Goal: Task Accomplishment & Management: Complete application form

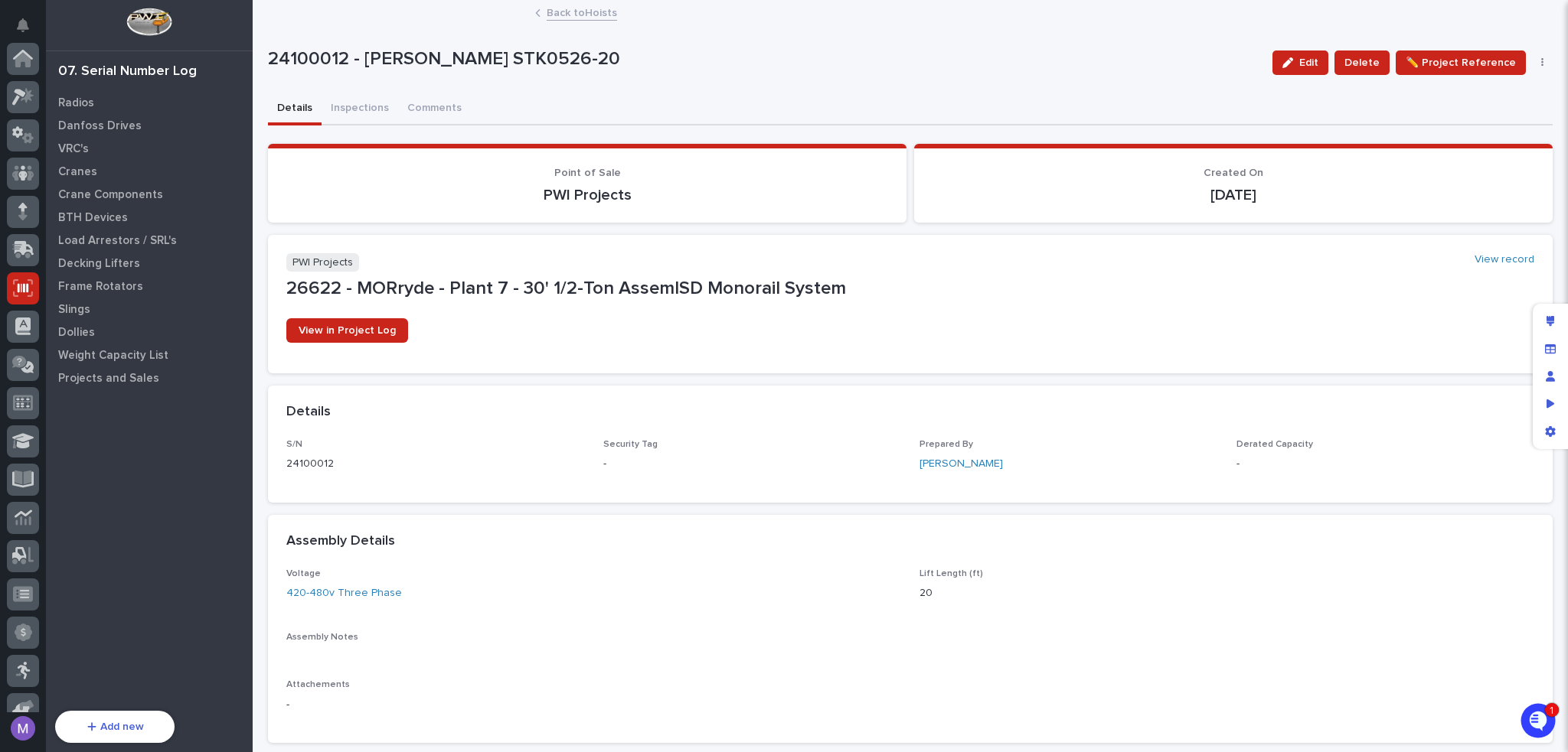
scroll to position [229, 0]
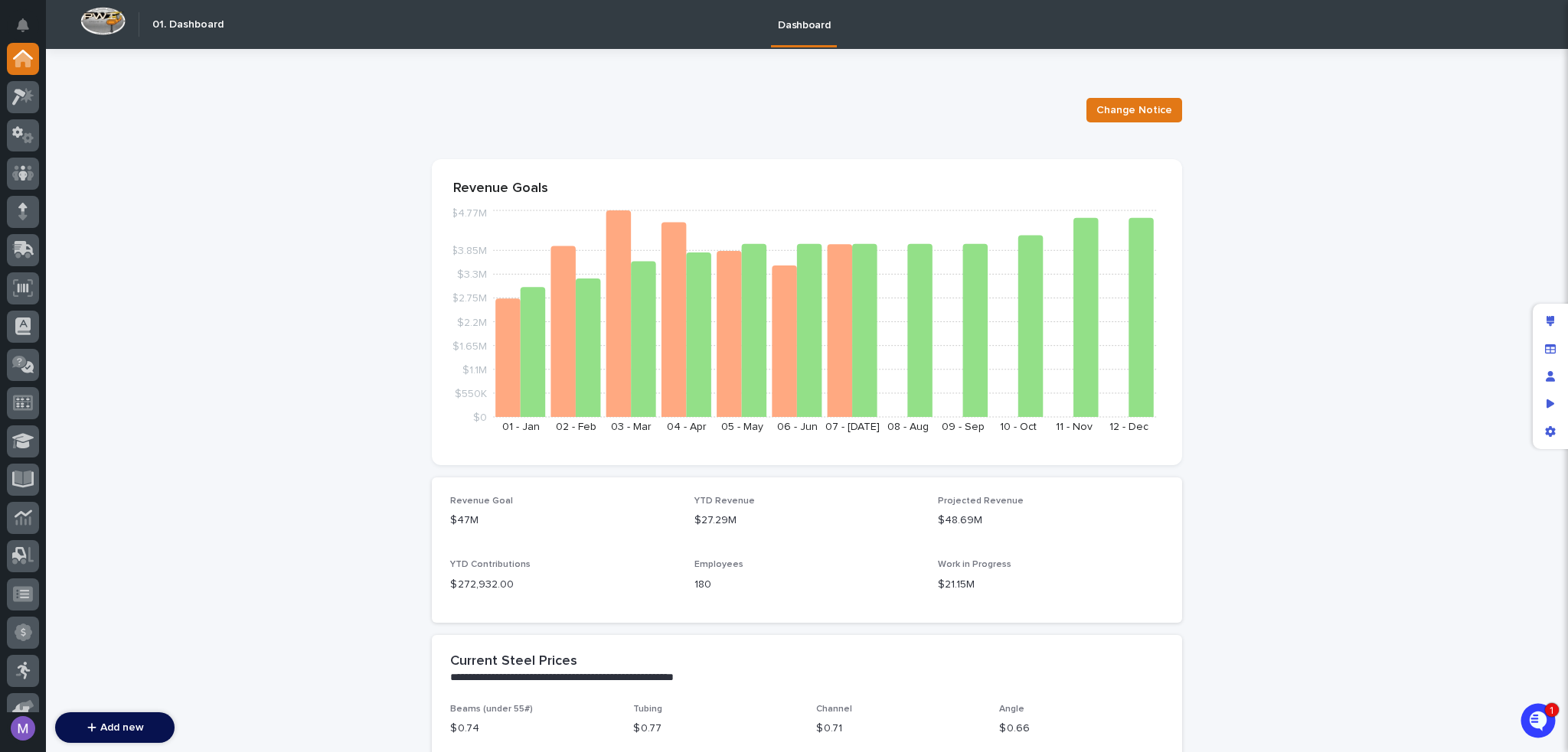
click at [674, 127] on div "Change Notice" at bounding box center [807, 111] width 750 height 61
click at [21, 364] on icon at bounding box center [19, 362] width 15 height 12
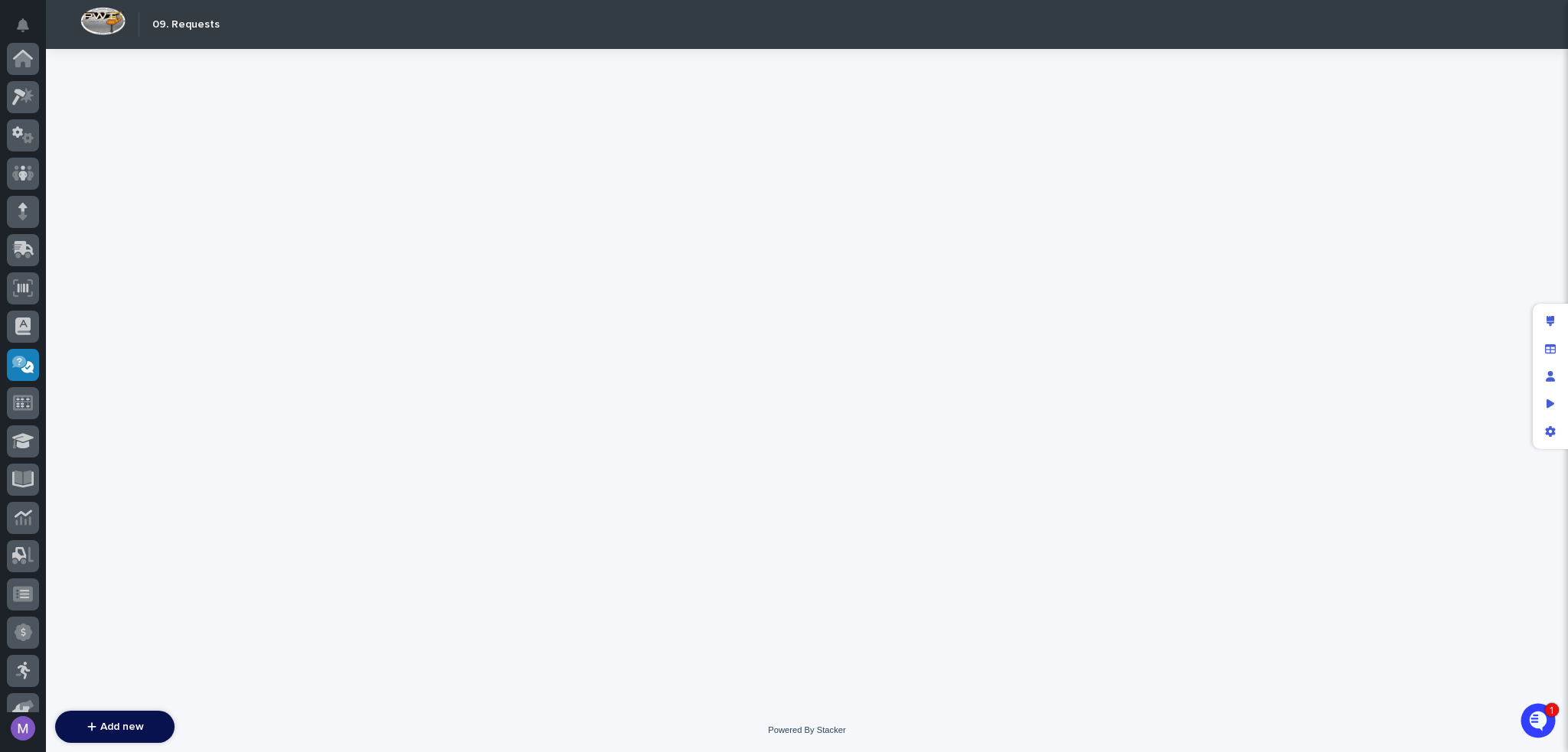
scroll to position [306, 0]
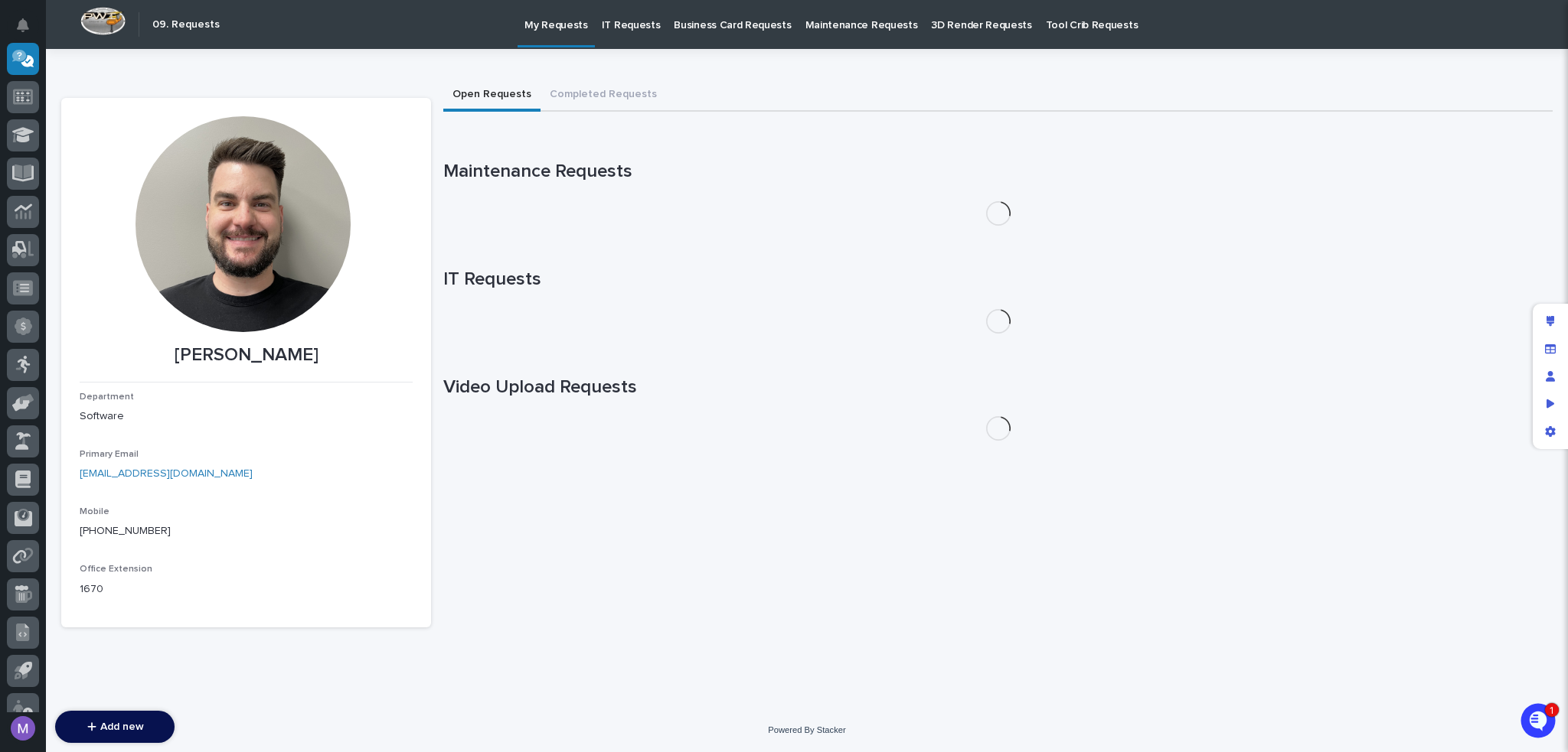
click at [611, 19] on p "IT Requests" at bounding box center [632, 16] width 59 height 33
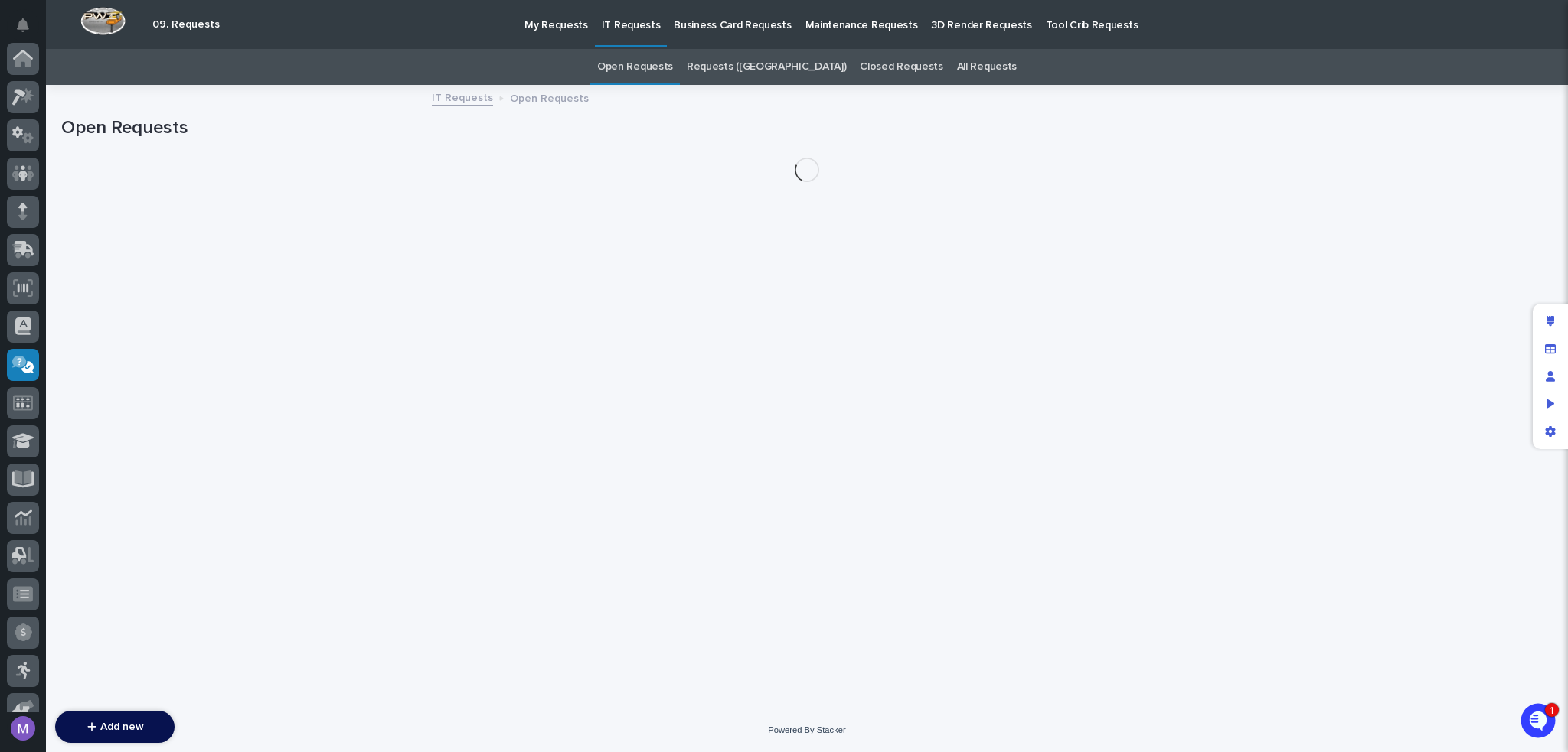
scroll to position [306, 0]
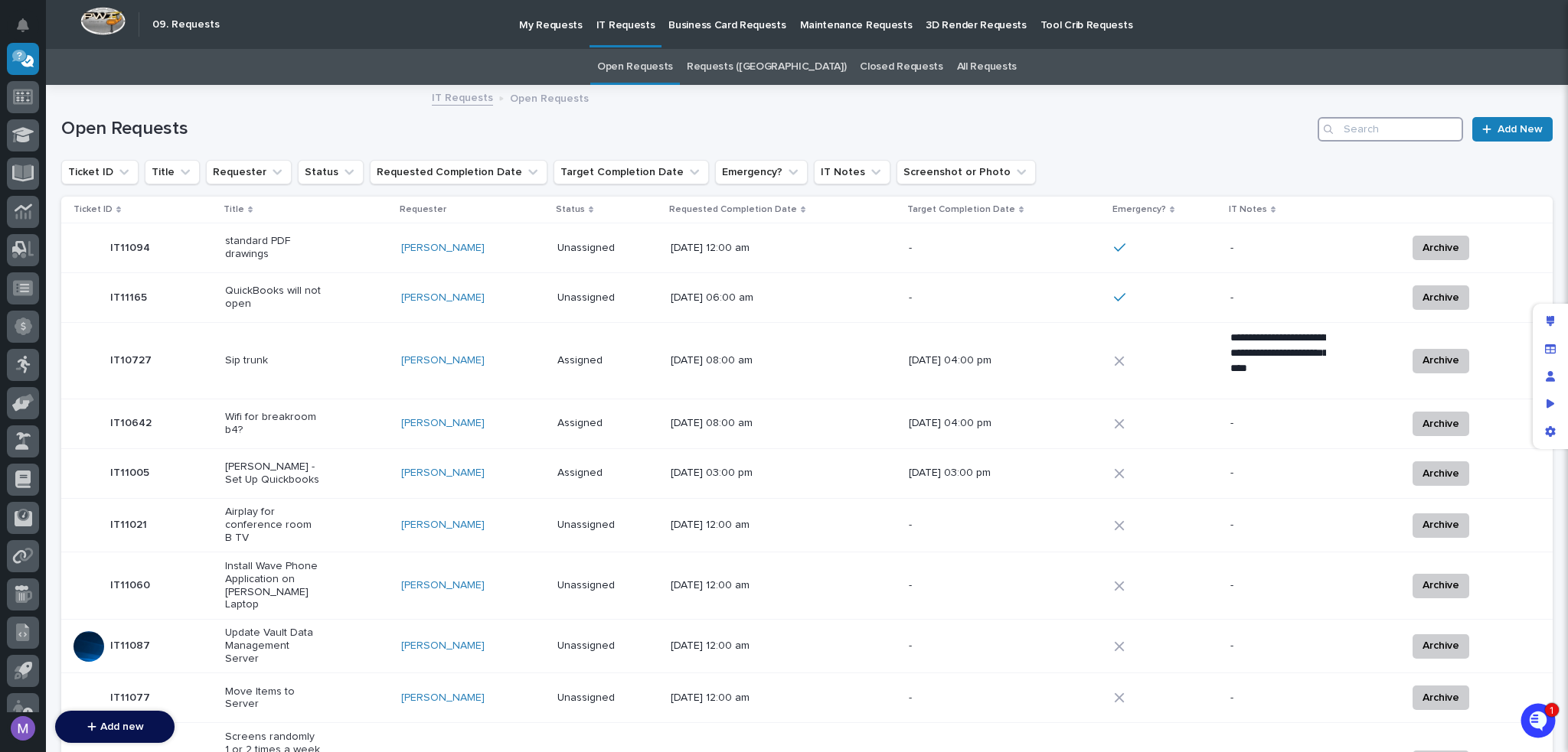
click at [1379, 130] on input "Search" at bounding box center [1390, 129] width 145 height 25
click at [521, 12] on p "My Requests" at bounding box center [551, 16] width 63 height 33
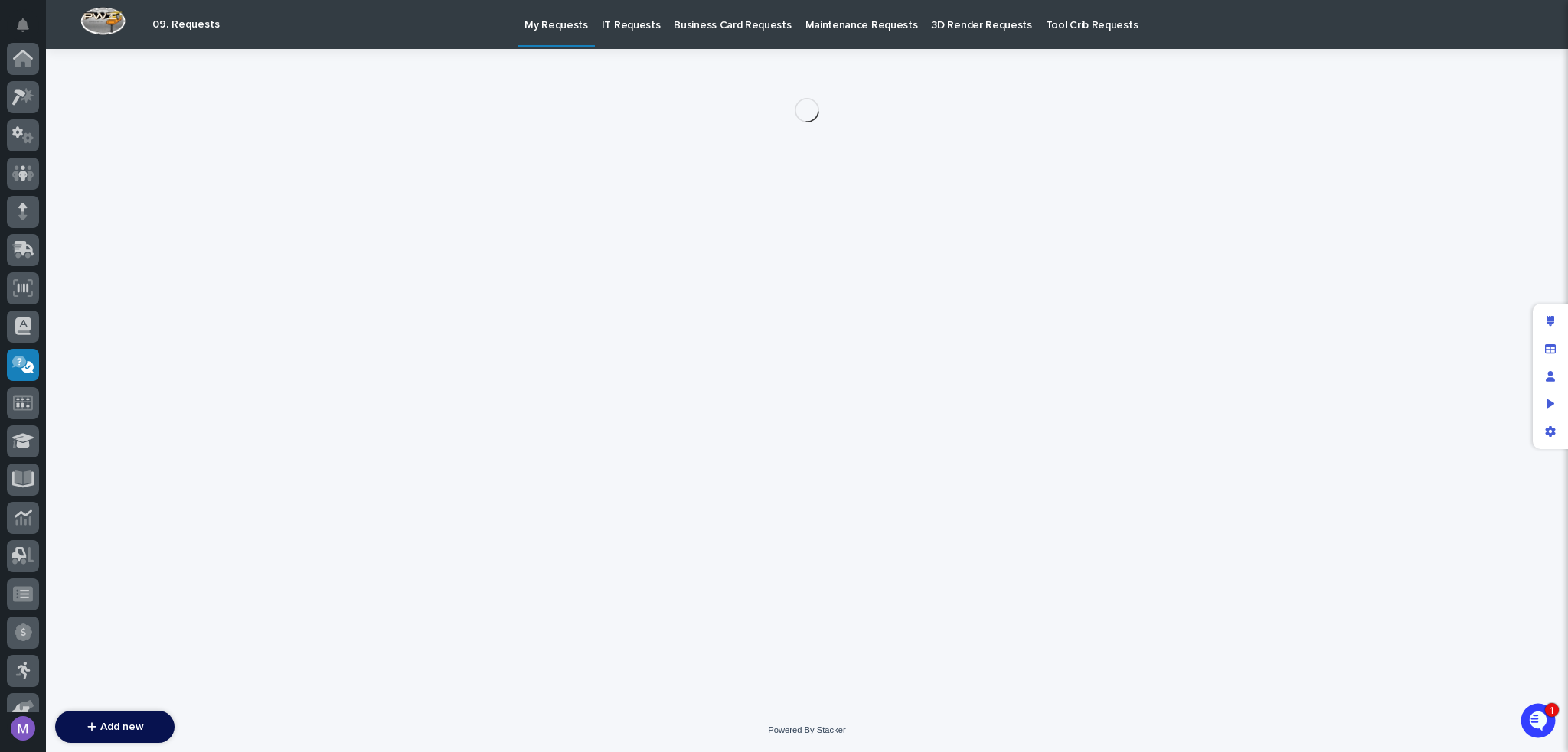
scroll to position [306, 0]
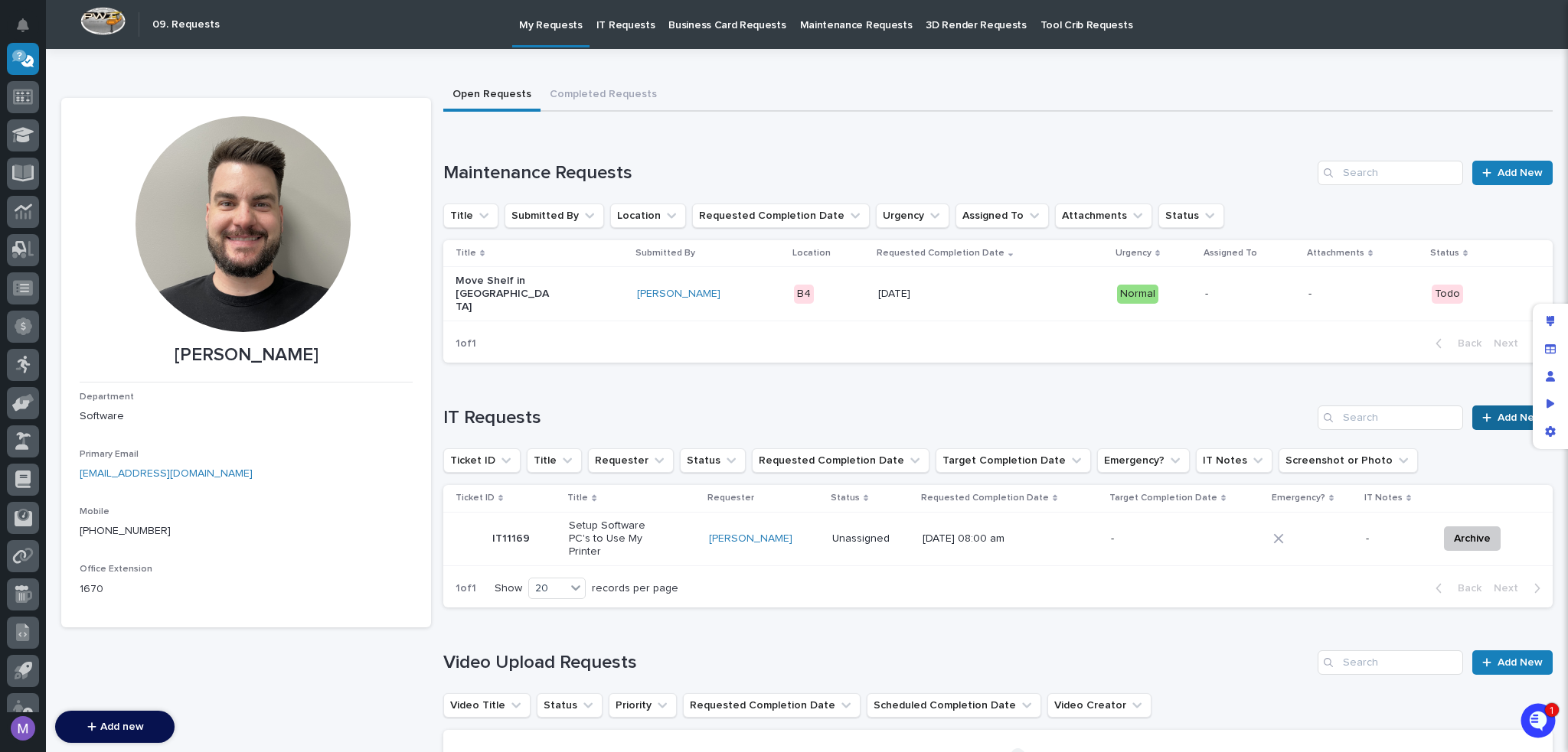
click at [1498, 412] on link "Add New" at bounding box center [1512, 418] width 80 height 25
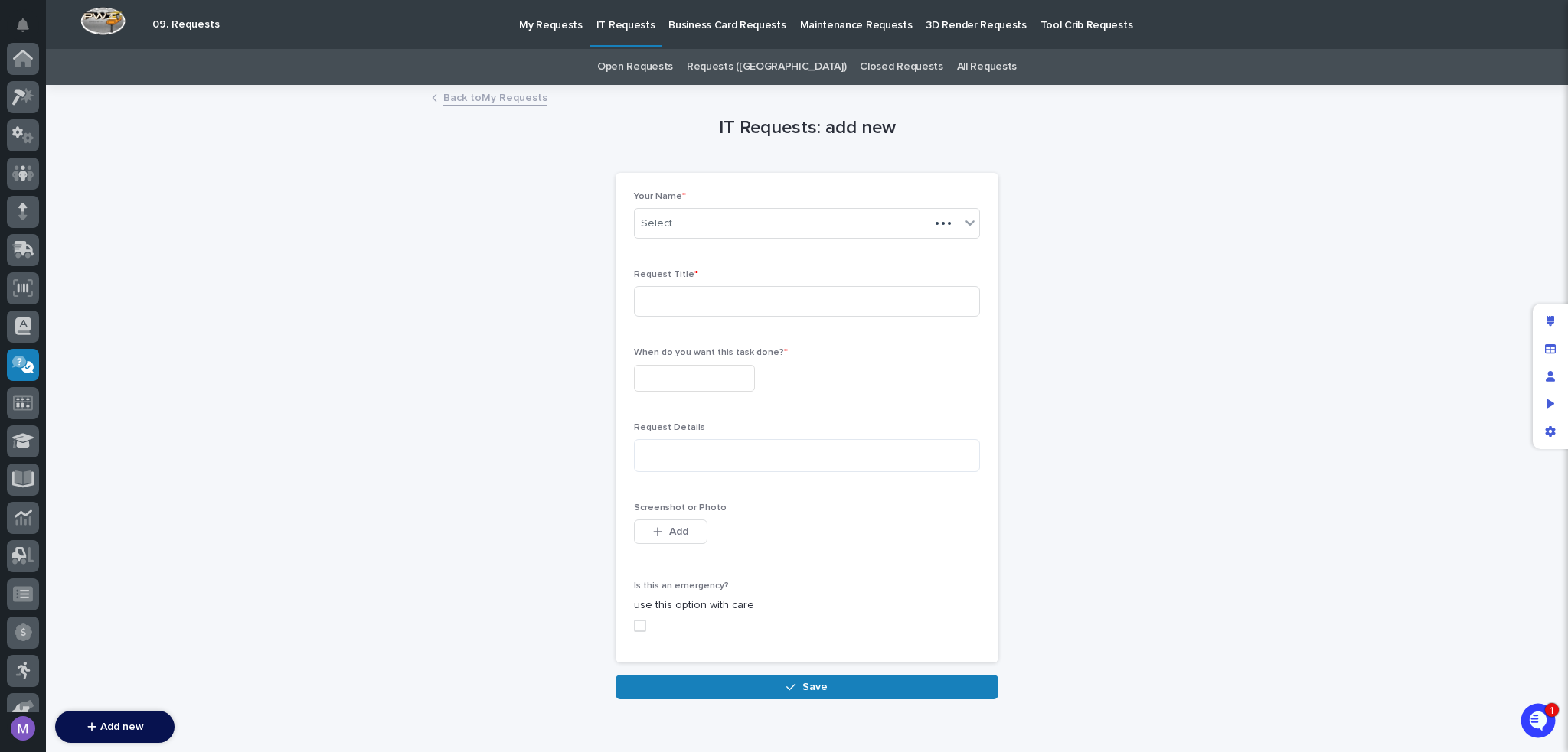
scroll to position [306, 0]
click at [688, 314] on input at bounding box center [807, 301] width 346 height 31
click at [682, 373] on input "text" at bounding box center [694, 377] width 121 height 27
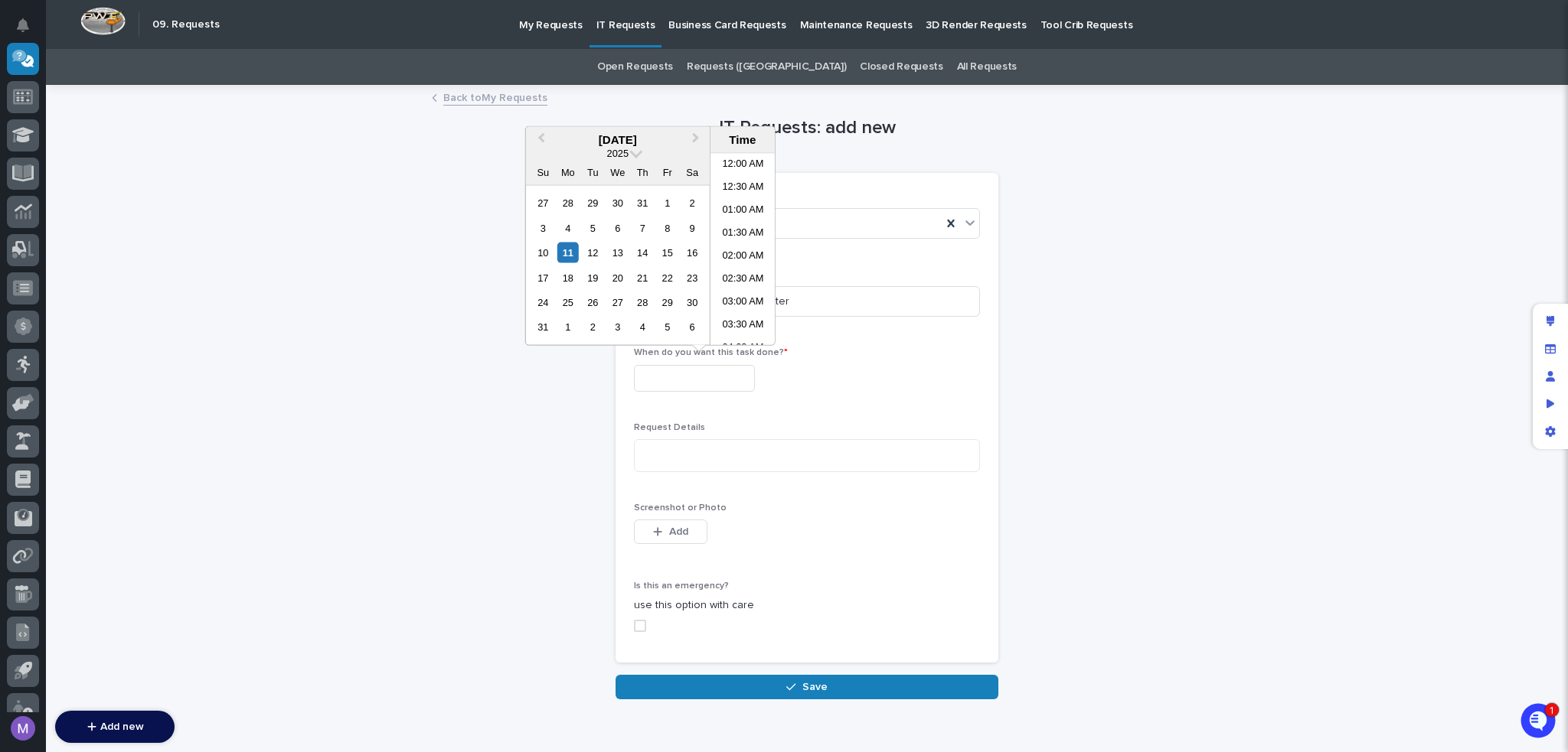
scroll to position [260, 0]
click at [1032, 284] on div "IT Requests: add new Loading... Saving… Loading... Saving… Loading... Saving… Y…" at bounding box center [807, 393] width 1492 height 613
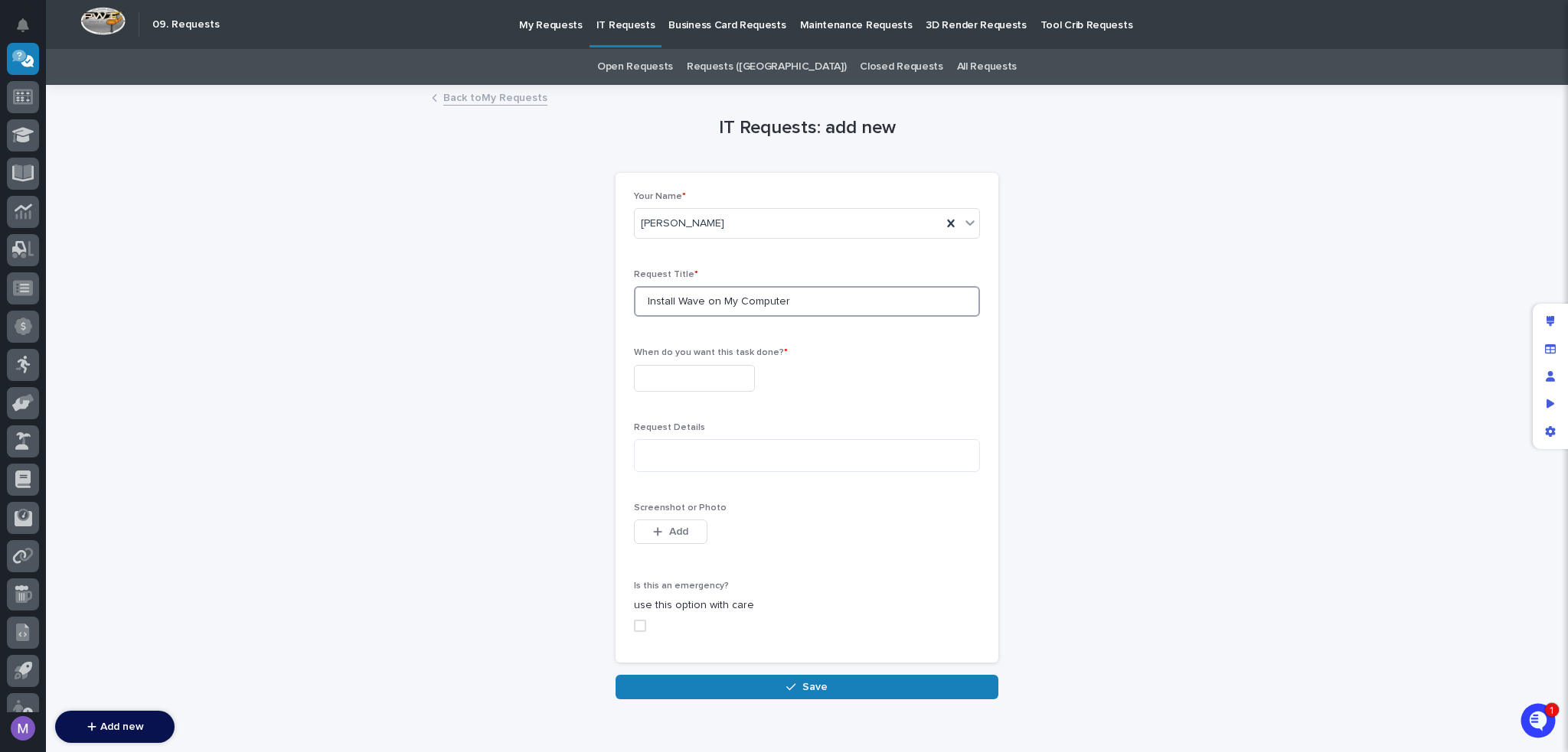
click at [786, 302] on input "Install Wave on My Computer" at bounding box center [807, 301] width 346 height 31
drag, startPoint x: 715, startPoint y: 301, endPoint x: 786, endPoint y: 302, distance: 71.0
click at [786, 302] on input "Install Wave on My Computer" at bounding box center [807, 301] width 346 height 31
type input "Install Wave on PC"
click at [732, 372] on input "text" at bounding box center [694, 377] width 121 height 27
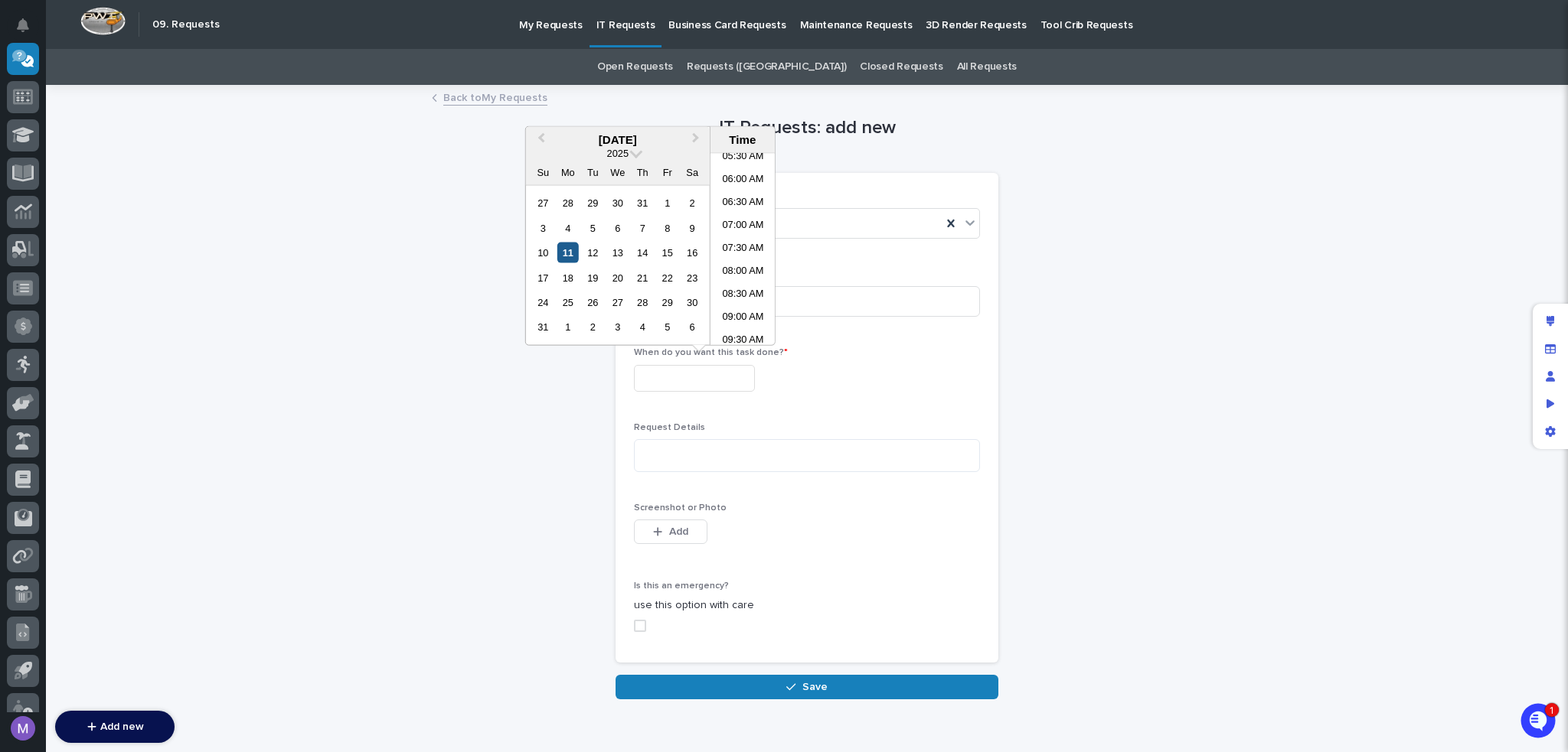
click at [565, 250] on div "11" at bounding box center [567, 253] width 21 height 21
click at [748, 228] on li "12:00 PM" at bounding box center [743, 226] width 65 height 23
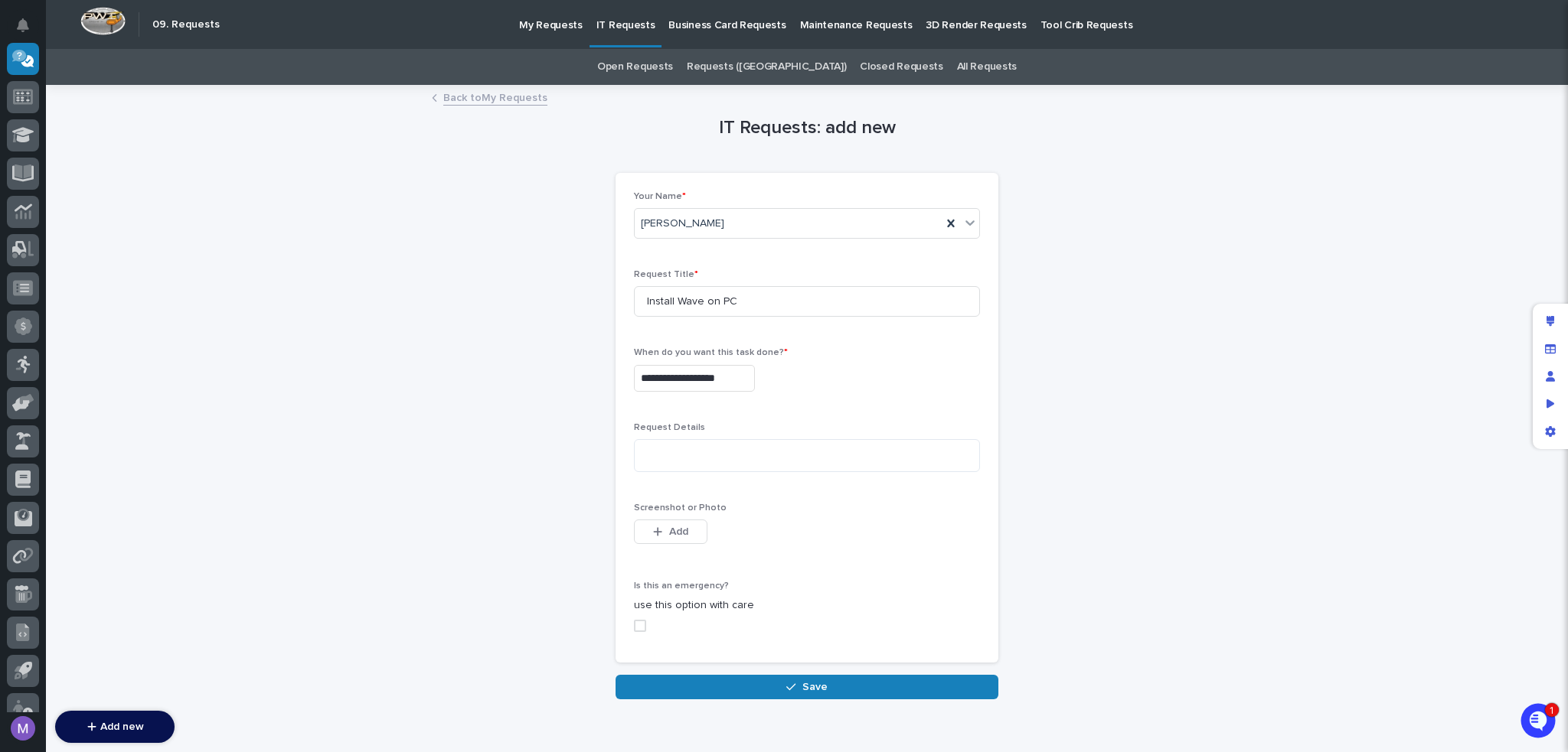
type input "**********"
click at [839, 372] on div "**********" at bounding box center [807, 377] width 346 height 27
click at [755, 449] on textarea at bounding box center [807, 456] width 346 height 33
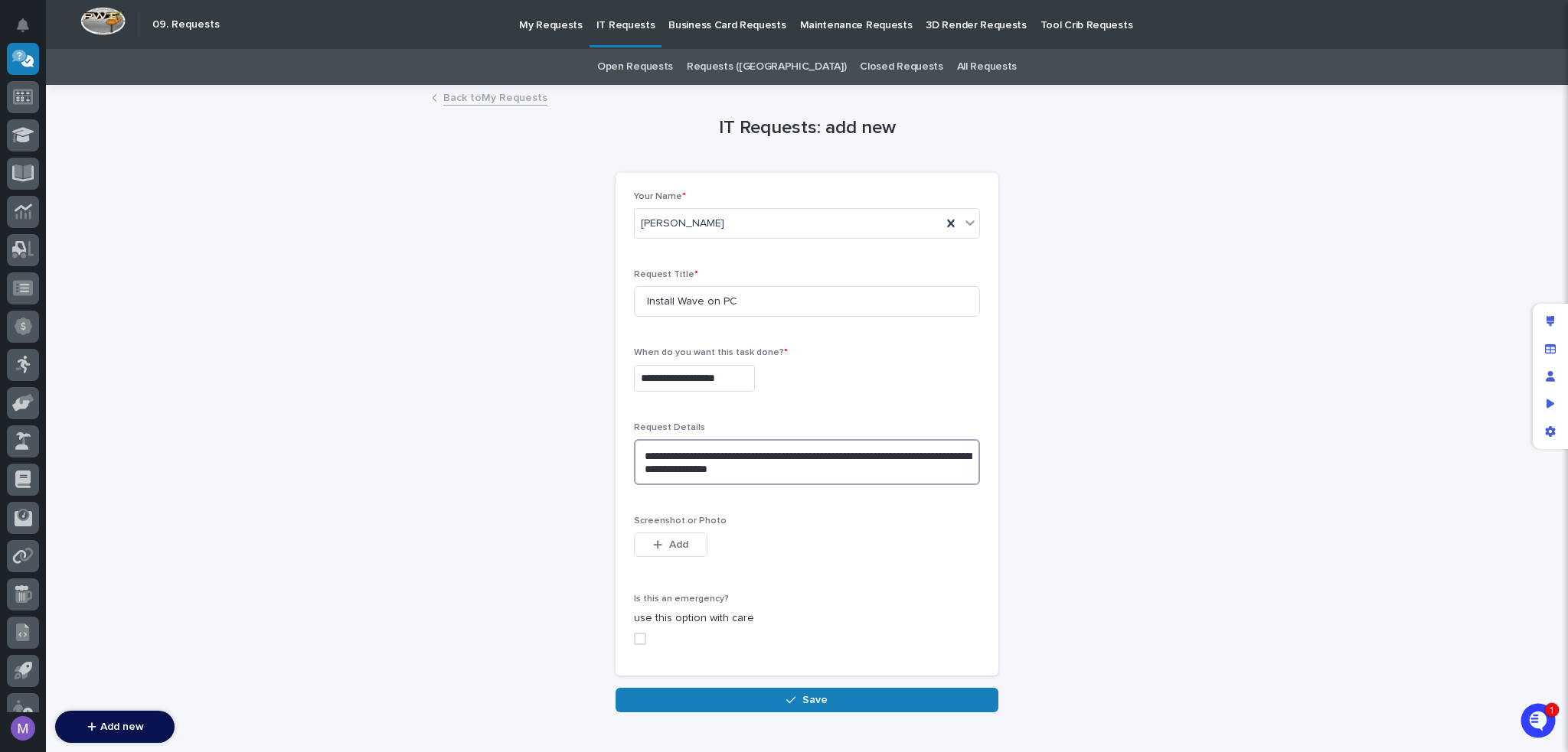
click at [797, 455] on textarea "**********" at bounding box center [807, 462] width 346 height 45
type textarea "**********"
click at [769, 692] on button "Save" at bounding box center [807, 700] width 383 height 25
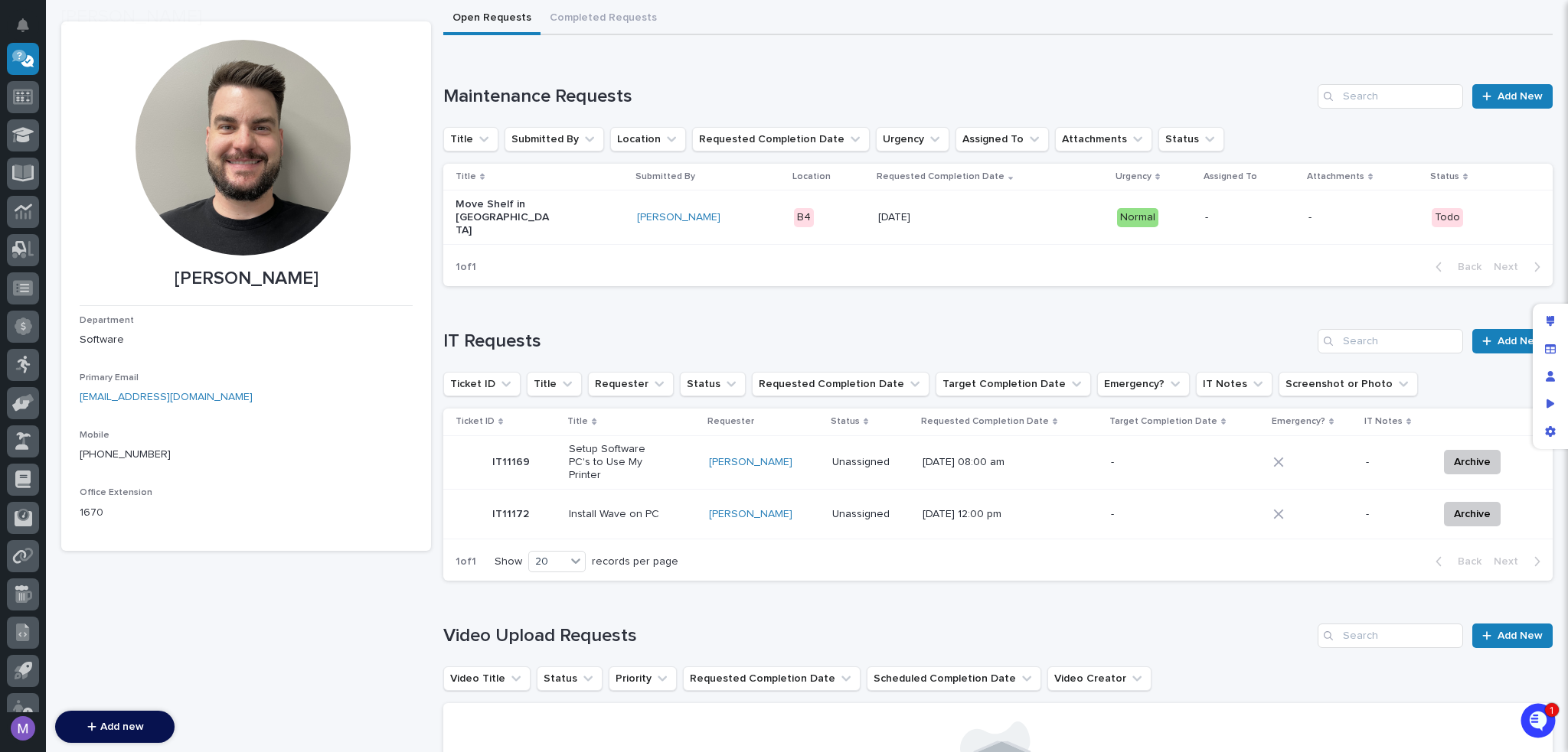
scroll to position [101, 0]
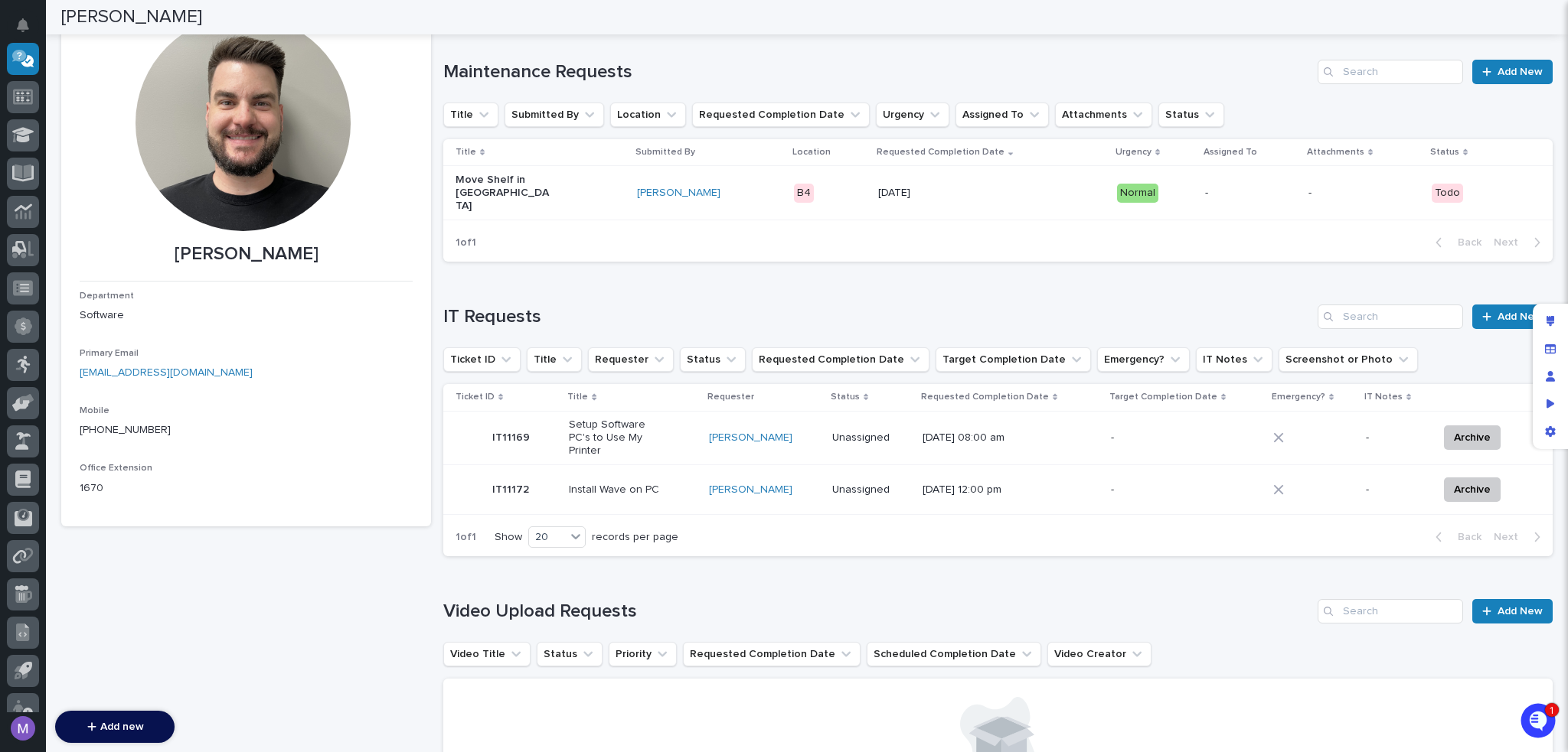
click at [1048, 306] on h1 "IT Requests" at bounding box center [877, 317] width 868 height 22
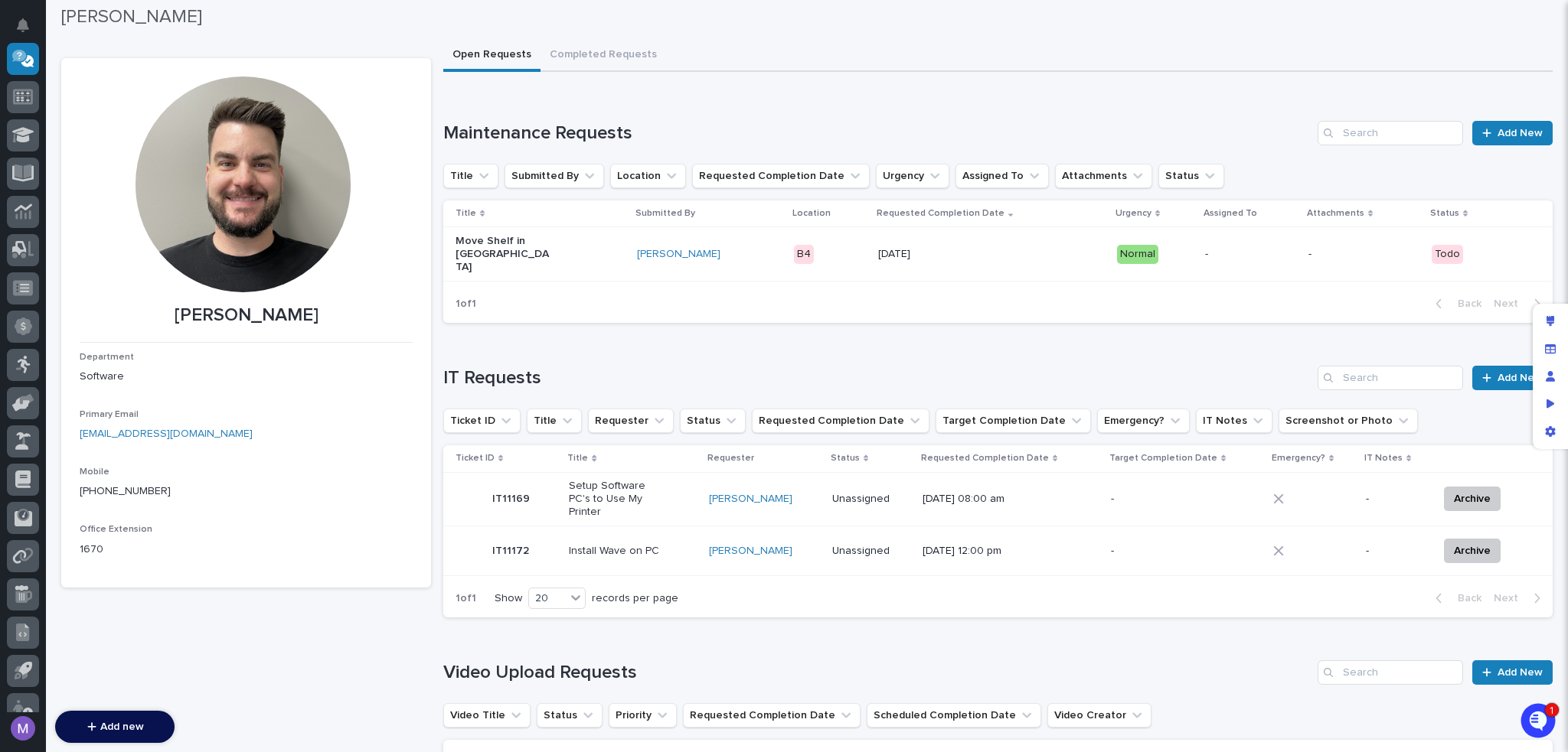
scroll to position [0, 0]
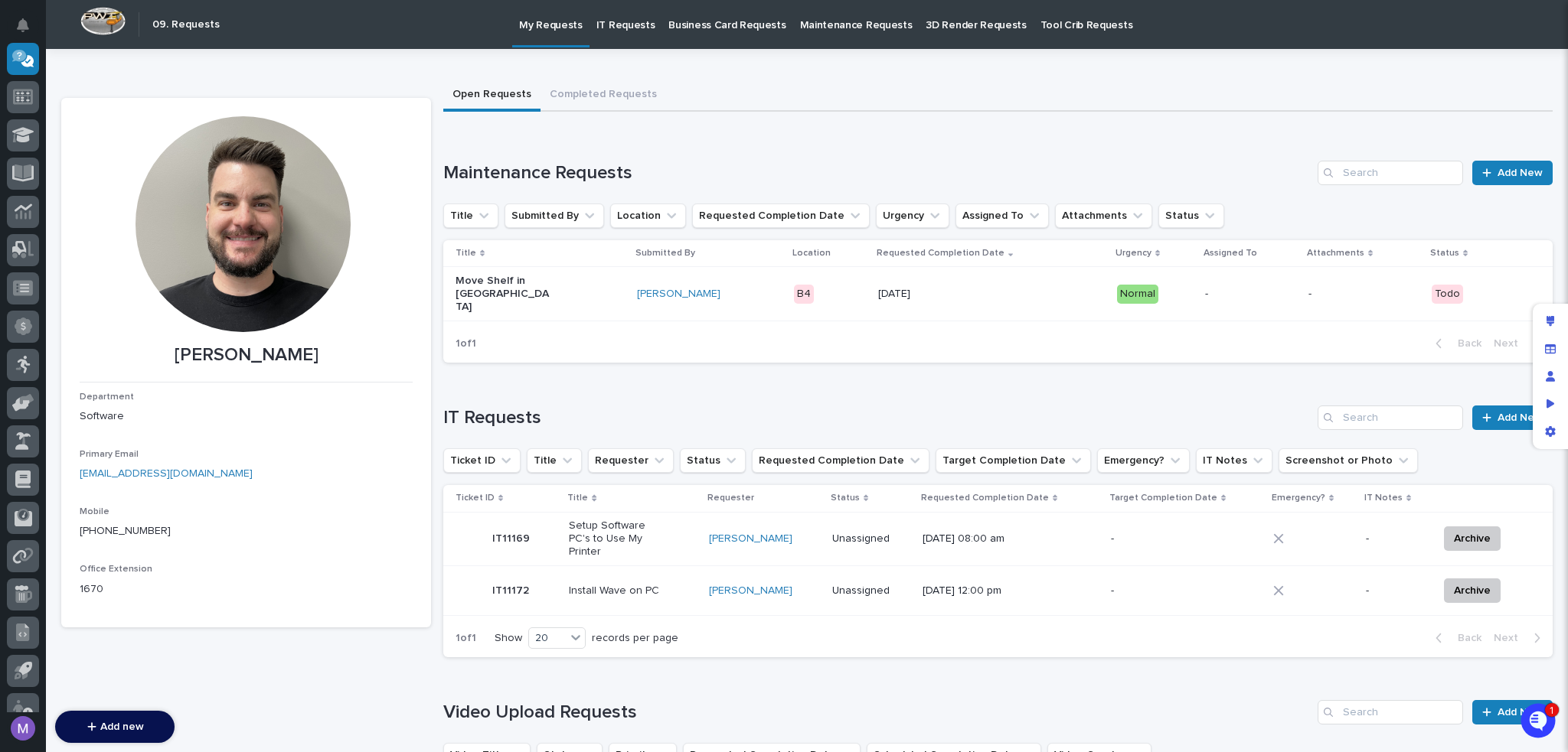
click at [1133, 91] on div "Open Requests Completed Requests" at bounding box center [998, 96] width 1109 height 33
click at [1098, 76] on div "[PERSON_NAME] [PERSON_NAME] Department Software Primary Email [EMAIL_ADDRESS][D…" at bounding box center [807, 490] width 1492 height 882
click at [582, 104] on button "Completed Requests" at bounding box center [603, 96] width 126 height 33
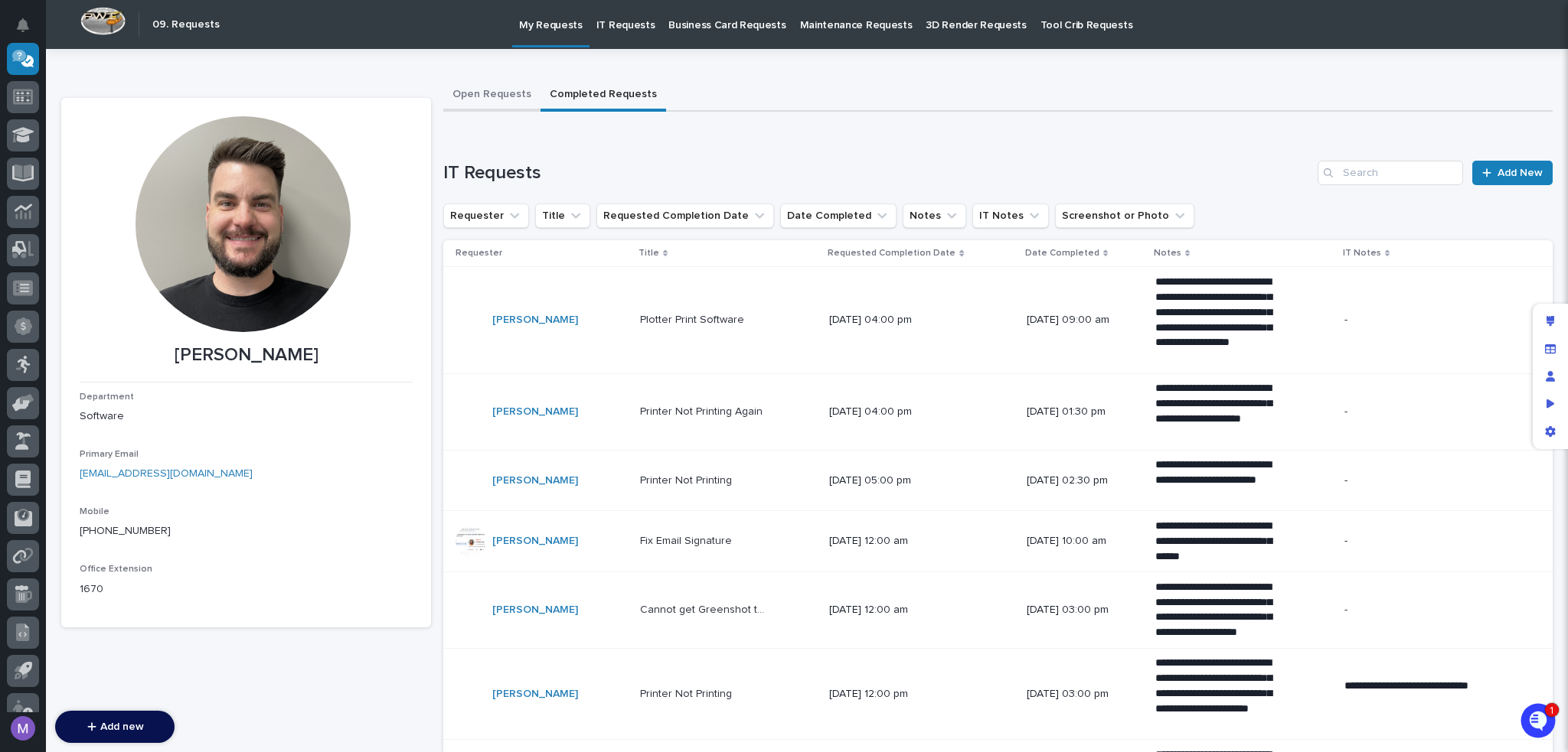
click at [490, 88] on button "Open Requests" at bounding box center [491, 96] width 97 height 33
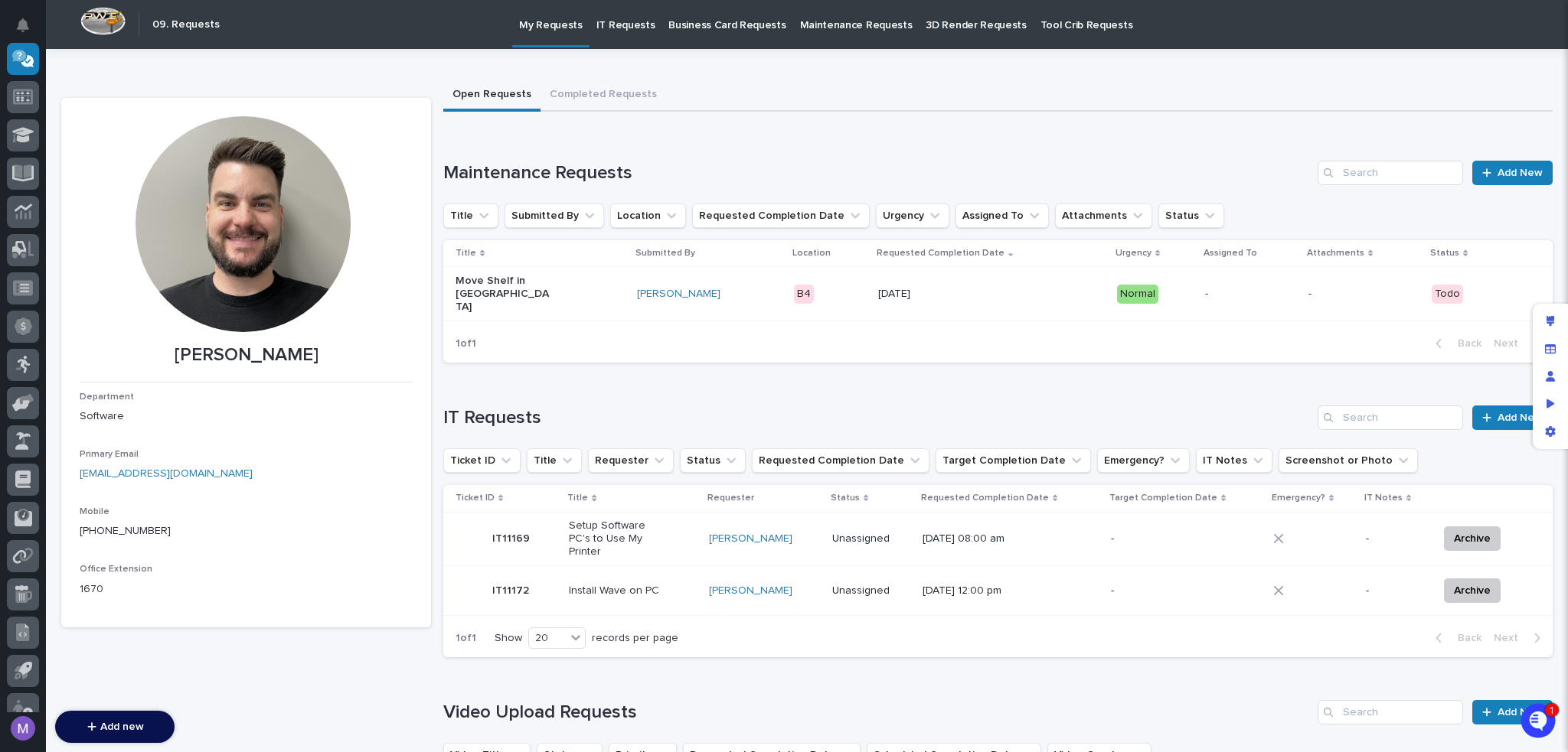
click at [815, 73] on div "[PERSON_NAME] [PERSON_NAME] Department Software Primary Email [EMAIL_ADDRESS][D…" at bounding box center [807, 490] width 1492 height 882
